Goal: Information Seeking & Learning: Learn about a topic

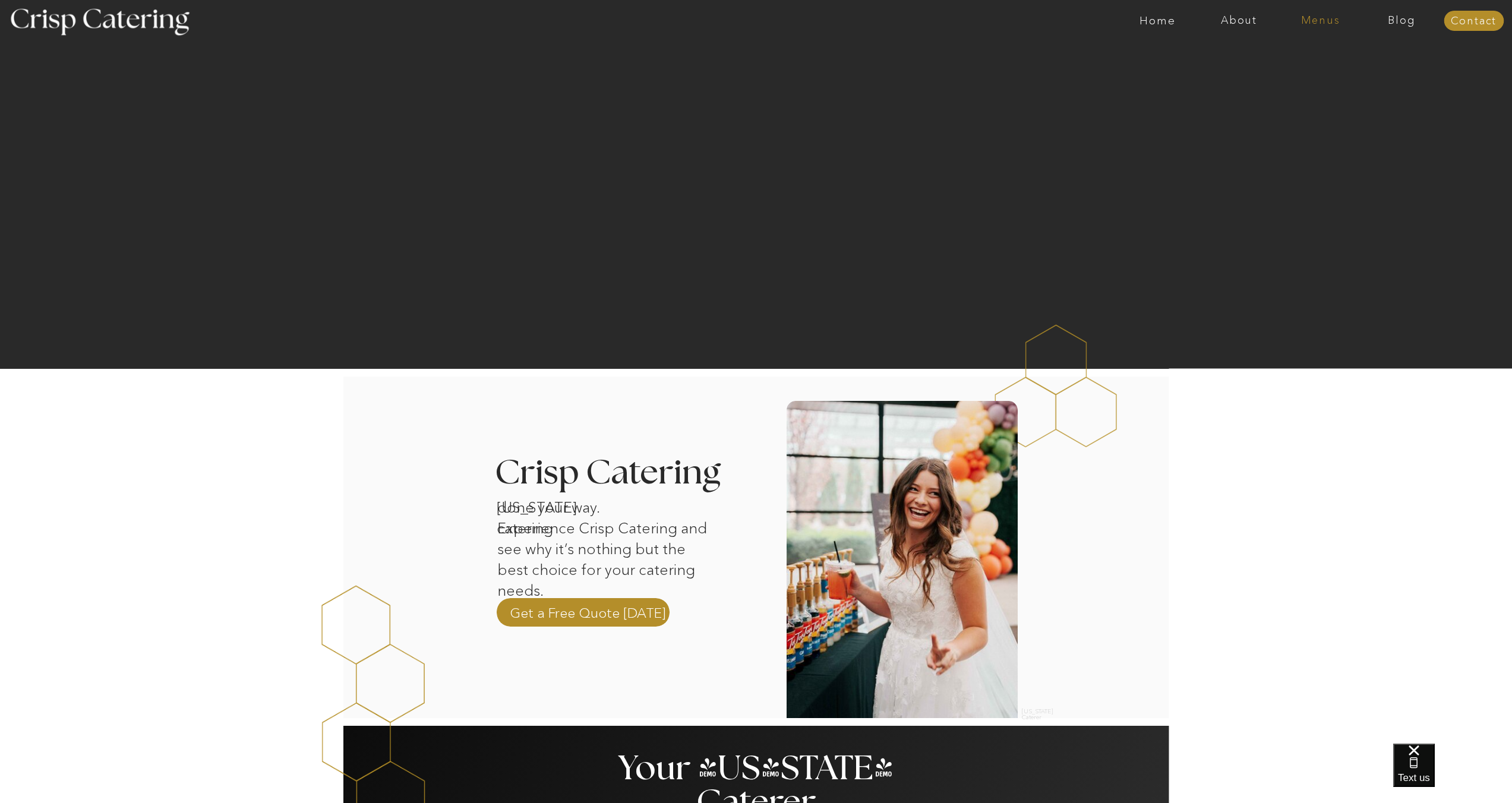
click at [1307, 24] on nav "Menus" at bounding box center [1321, 20] width 81 height 12
click at [1297, 51] on nav "Summer (Mar-Aug)" at bounding box center [1324, 54] width 106 height 12
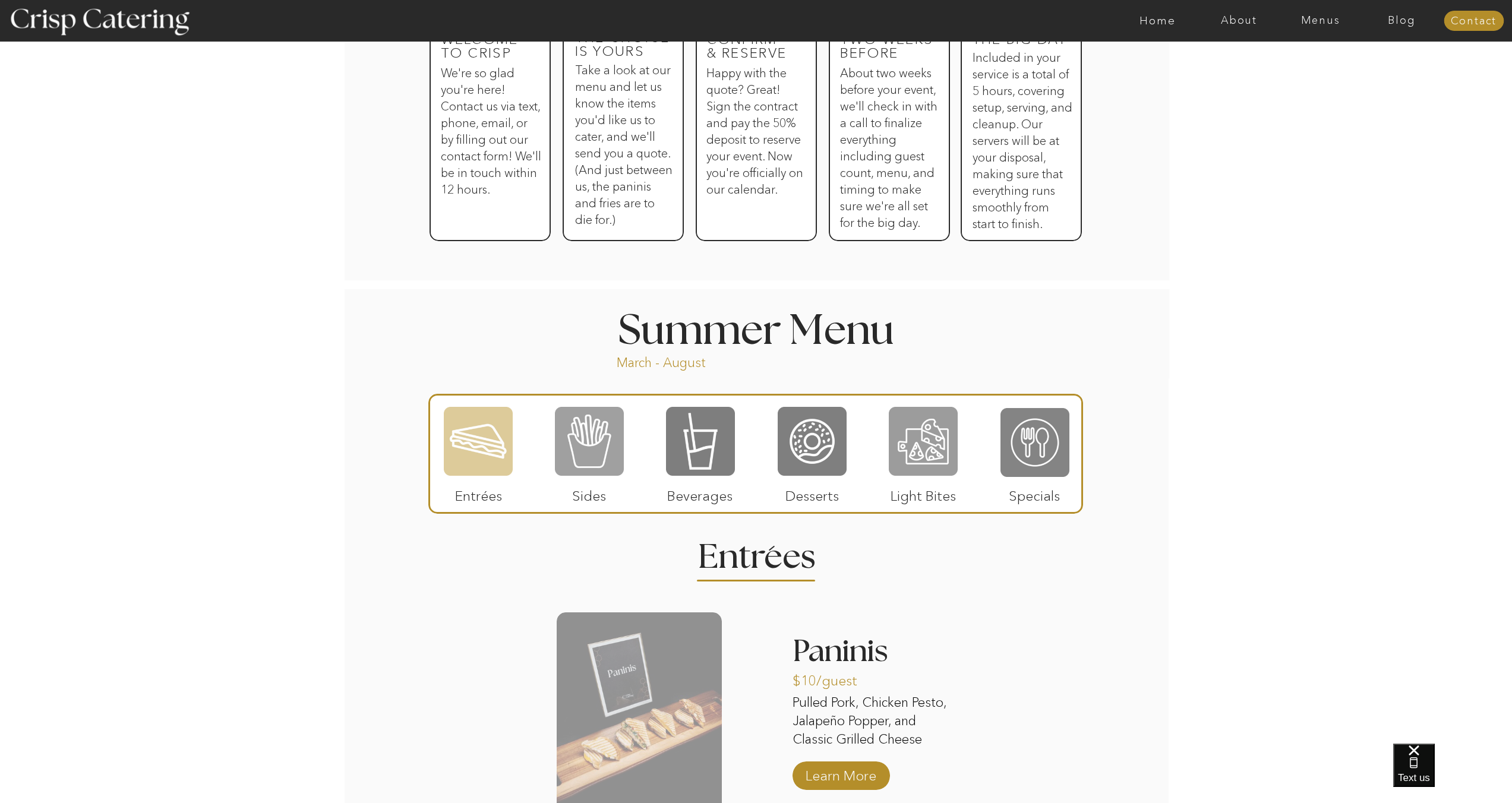
scroll to position [1134, 0]
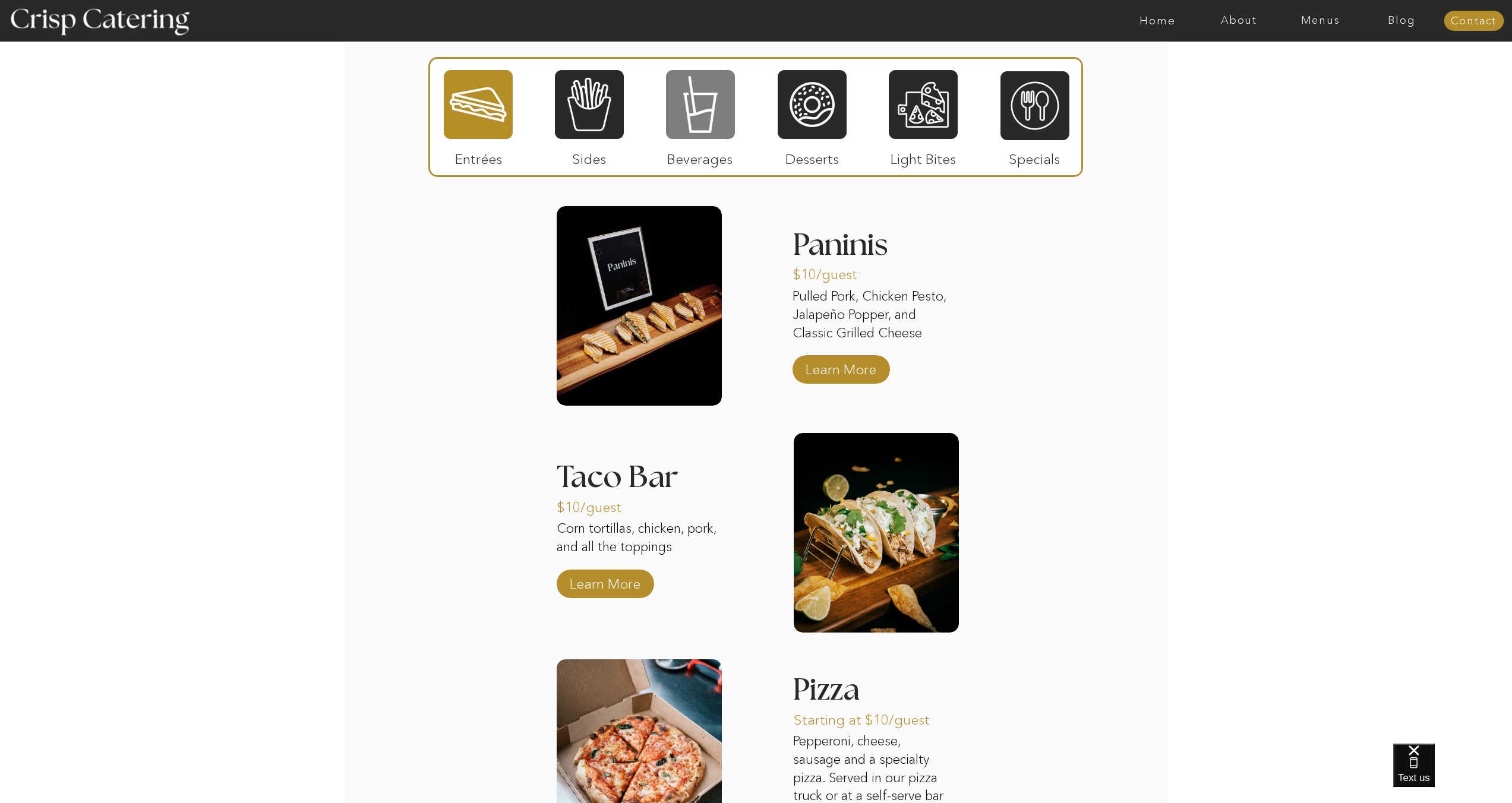
click at [690, 127] on div at bounding box center [700, 104] width 69 height 71
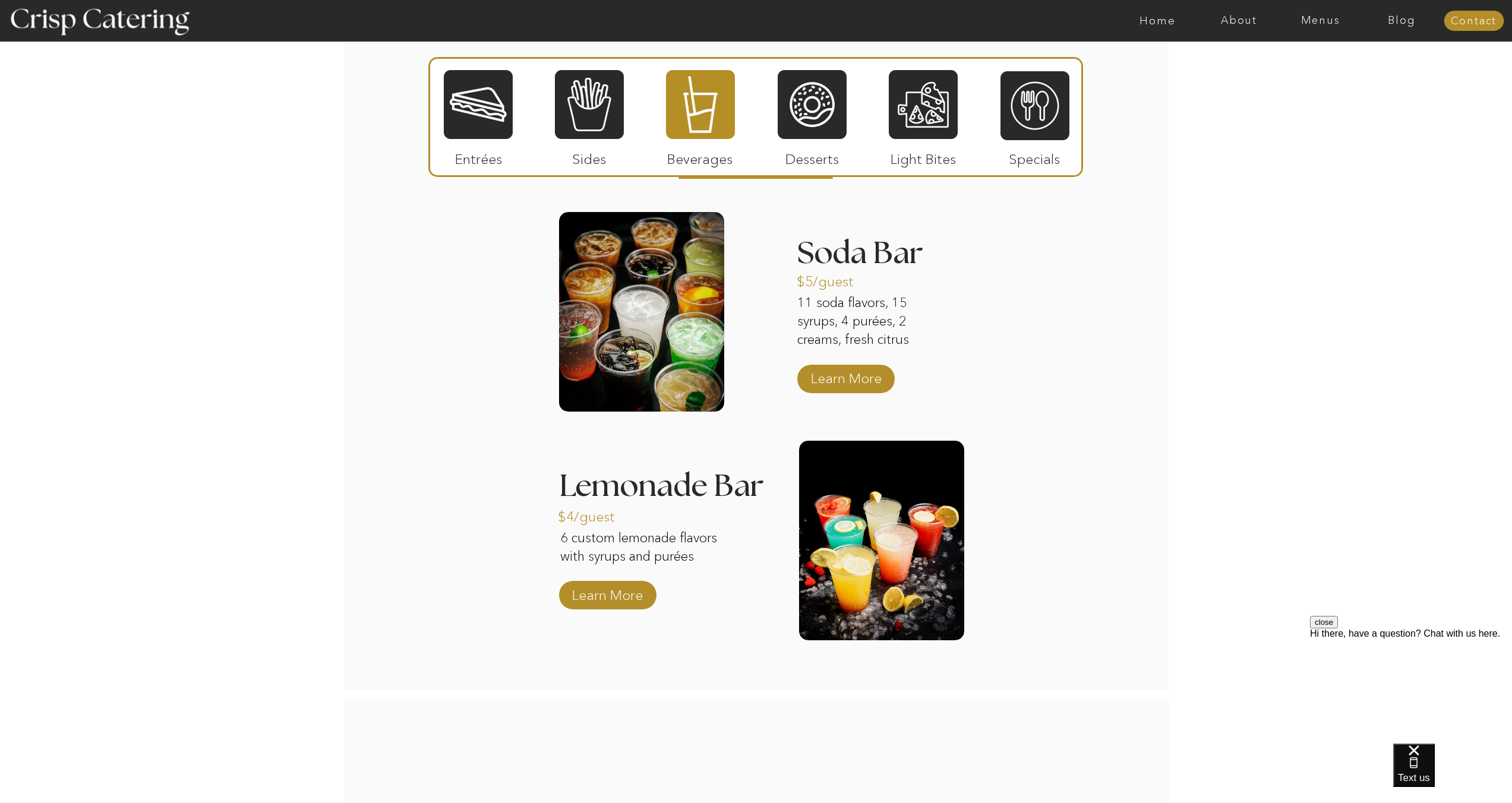
scroll to position [0, 0]
click at [613, 590] on p "Learn More" at bounding box center [607, 592] width 79 height 35
